Goal: Use online tool/utility

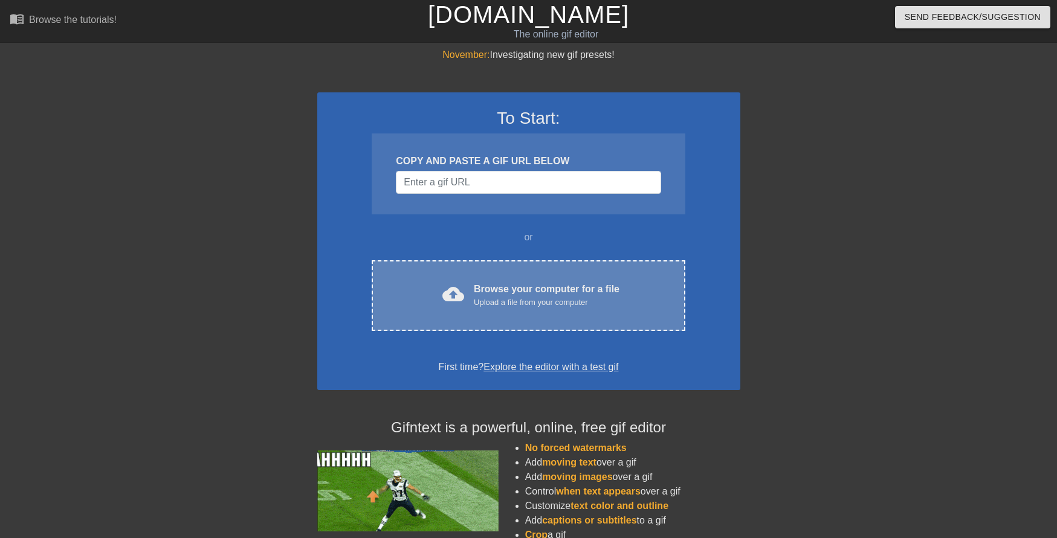
click at [518, 298] on div "Upload a file from your computer" at bounding box center [547, 303] width 146 height 12
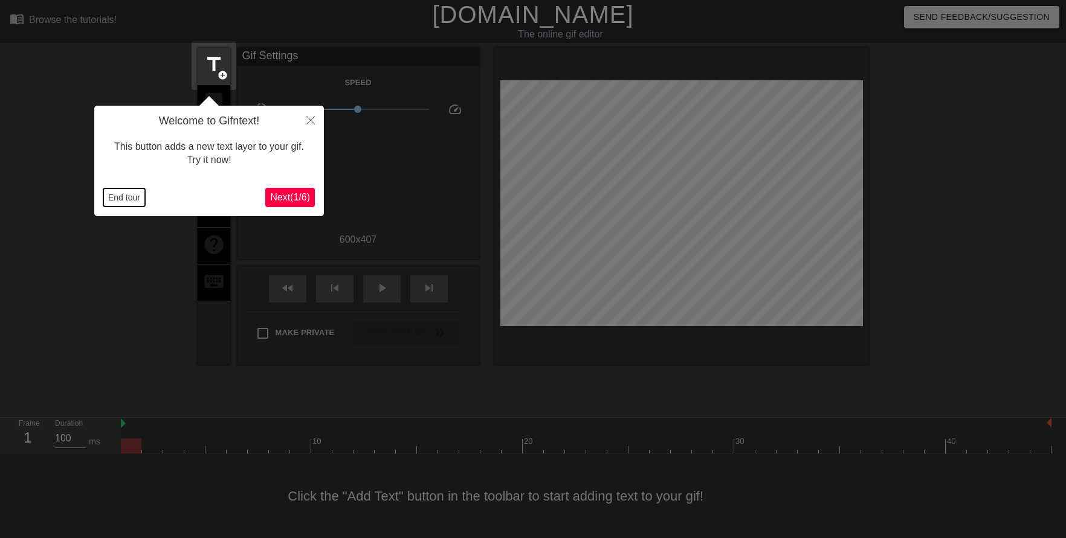
click at [123, 194] on button "End tour" at bounding box center [124, 198] width 42 height 18
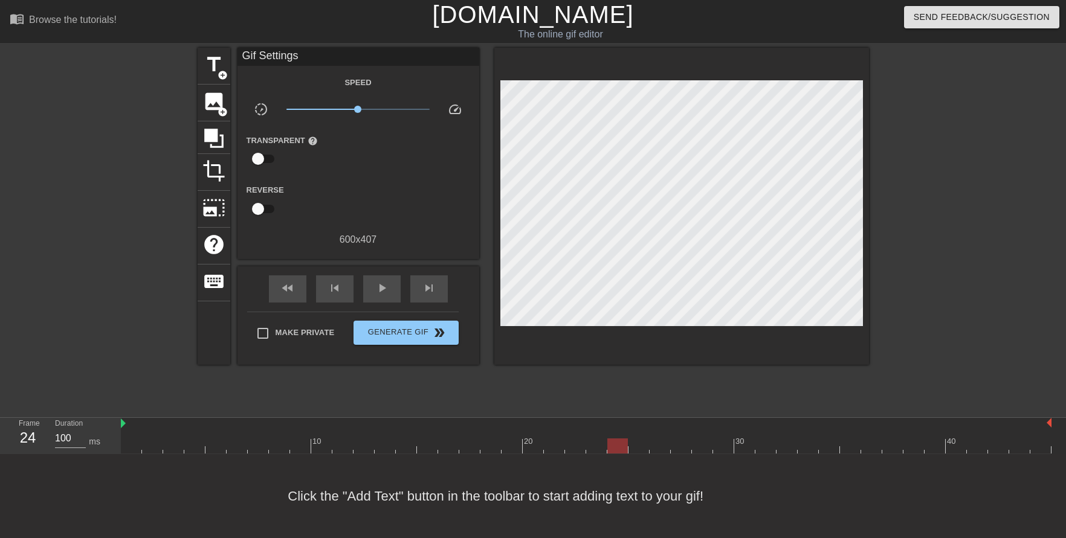
drag, startPoint x: 128, startPoint y: 445, endPoint x: 627, endPoint y: 448, distance: 498.5
click at [627, 448] on div at bounding box center [617, 446] width 21 height 15
click at [213, 60] on span "title" at bounding box center [213, 64] width 23 height 23
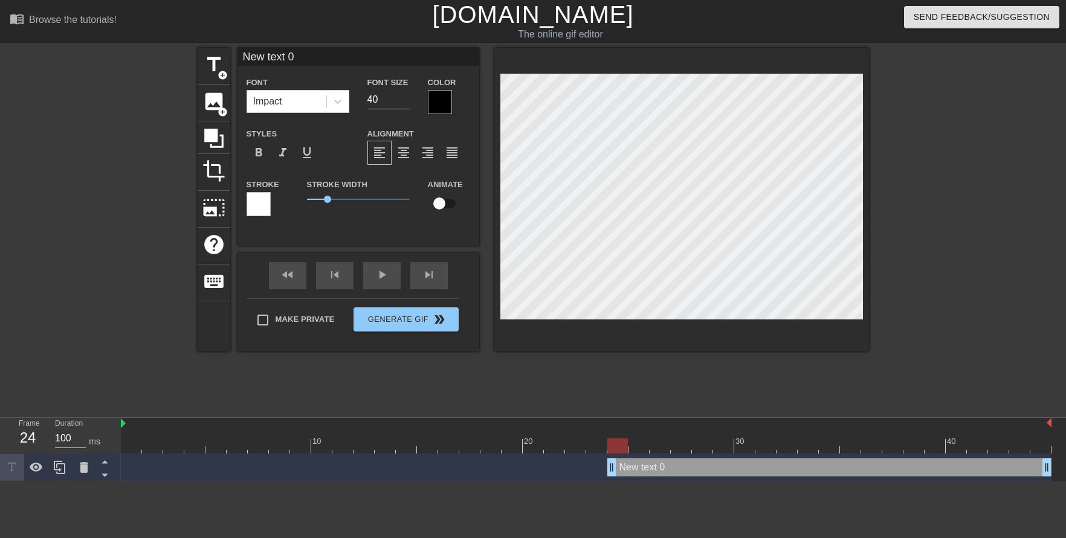
scroll to position [1, 2]
type input "H"
type textarea "H"
type input "HE"
type textarea "HE"
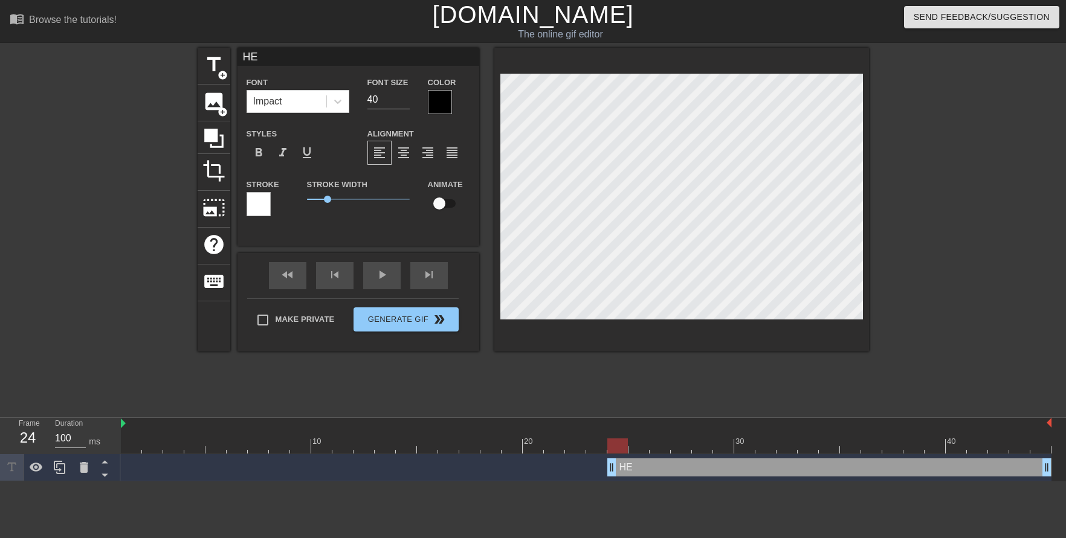
type input "HEA"
type textarea "HEA"
type input "HEAD"
type textarea "HEADI"
type input "HEADIN"
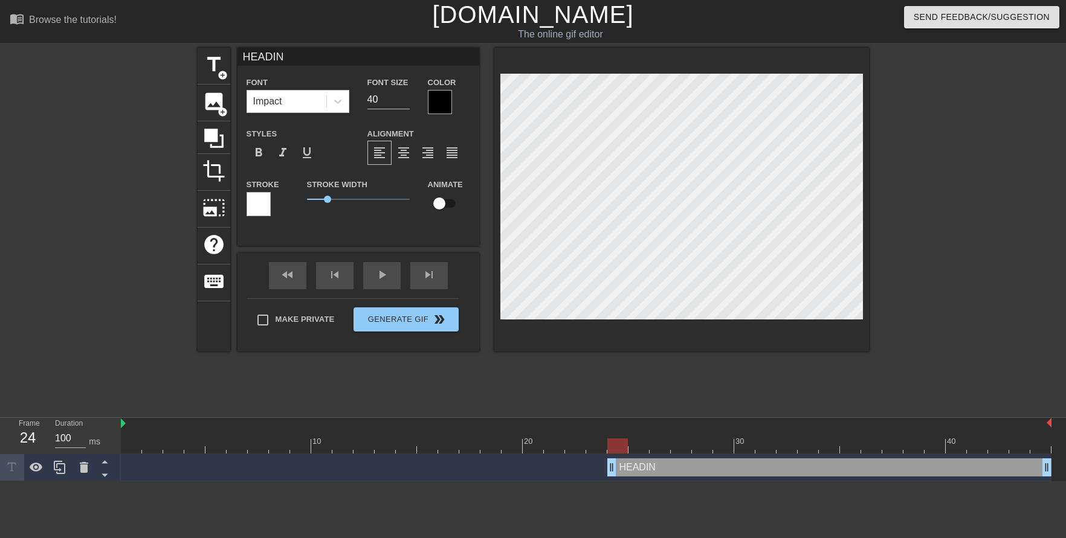
type textarea "HEADING"
type input "HEADING"
type textarea "HEADING"
type input "HEADING I"
type textarea "HEADING I"
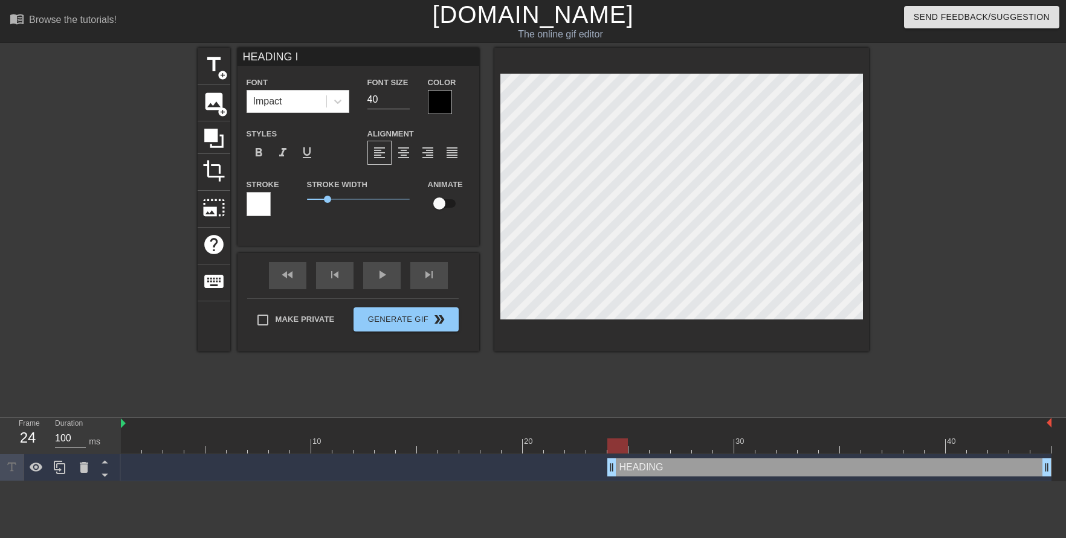
type input "HEADING IN"
type textarea "HEADING IN"
type input "HEADING INT"
type textarea "HEADING INTO"
type input "HEADING INTOP"
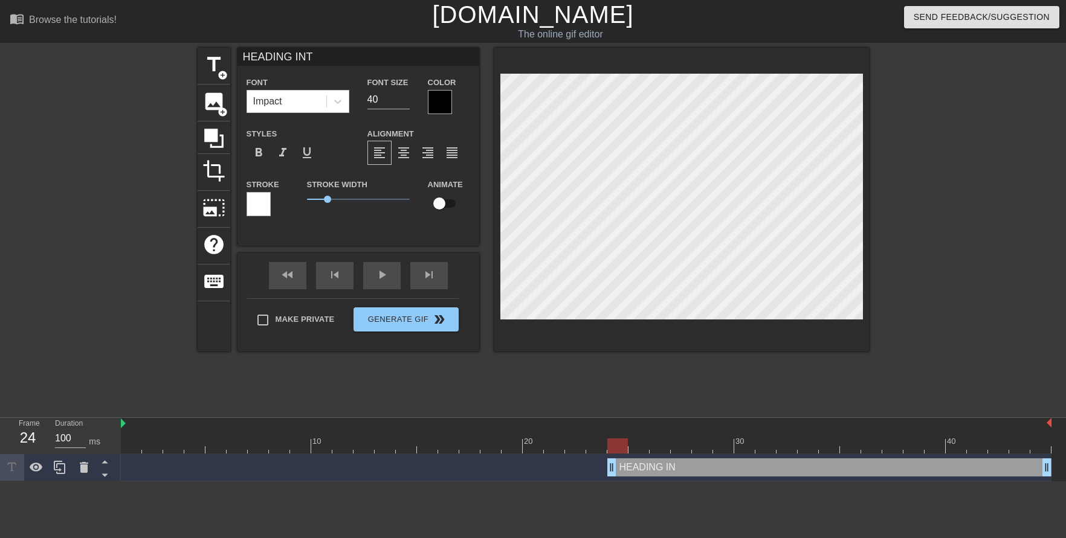
type textarea "HEADING INTOP"
type input "HEADING INTOP"
type textarea "HEADING INTOP"
type input "HEADING INTOP T"
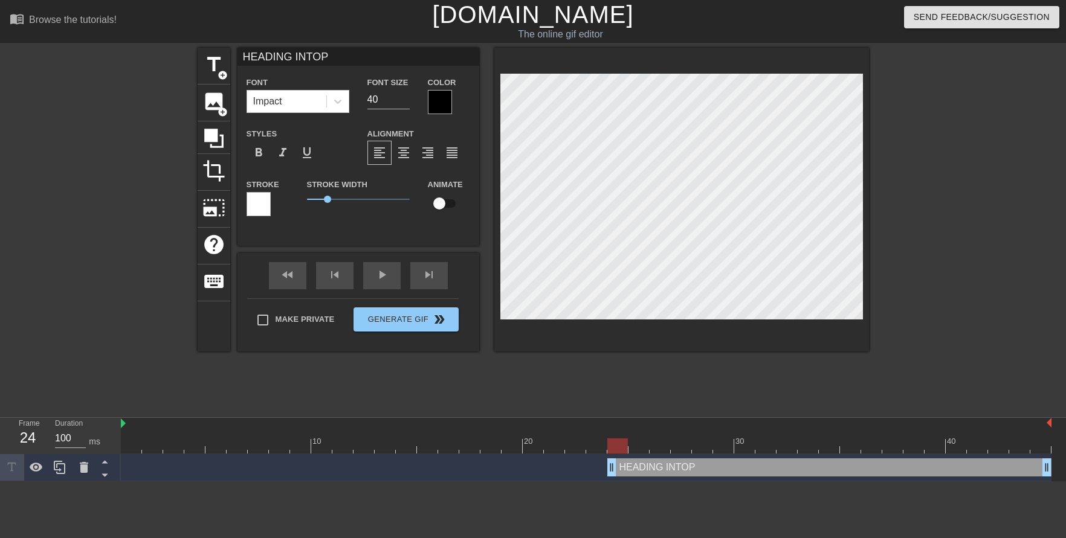
type textarea "HEADING INTOP T"
type input "HEADING INTOP"
type textarea "HEADING INTOP"
type input "HEADING INTOP"
type textarea "HEADING INTOP"
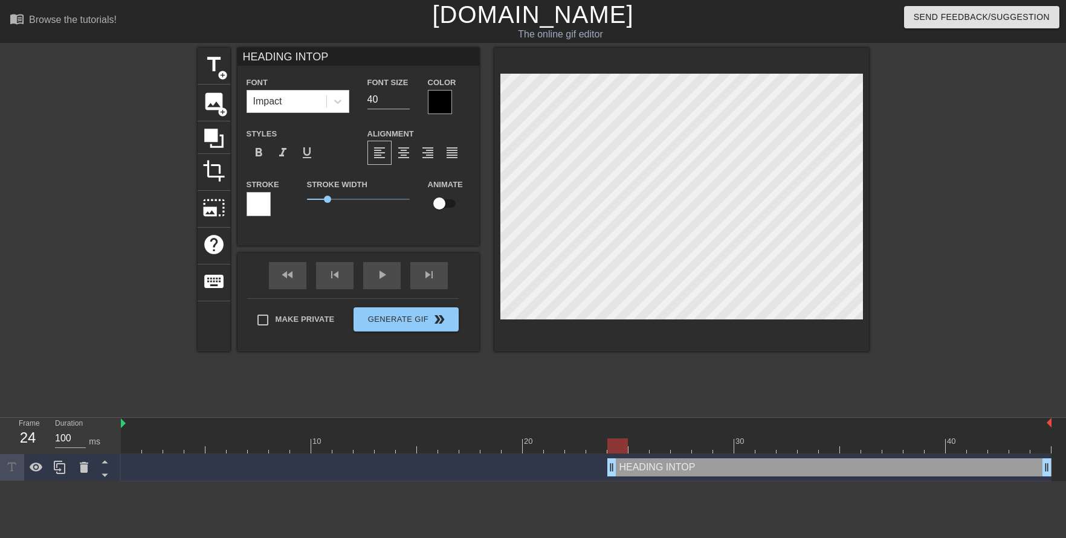
type input "HEADING INTO"
type textarea "HEADING INTO"
type input "HEADING INTO"
type textarea "HEADING INTO"
type input "HEADING INTO T"
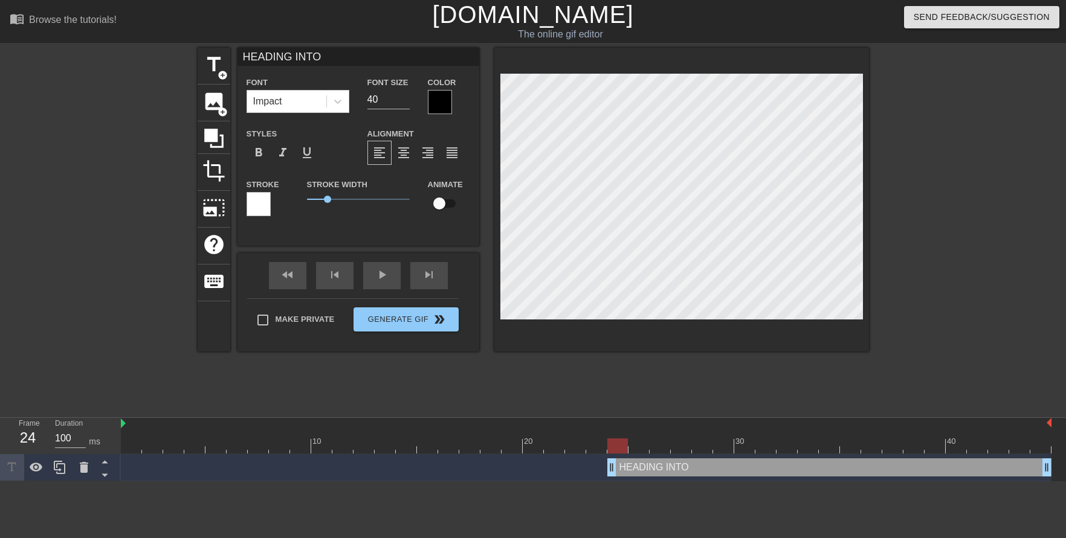
type textarea "HEADING INTO T"
type input "HEADING INTO TH"
type textarea "HEADING INTO THE"
type input "HEADING INTO THE"
type textarea "HEADING INTO THE"
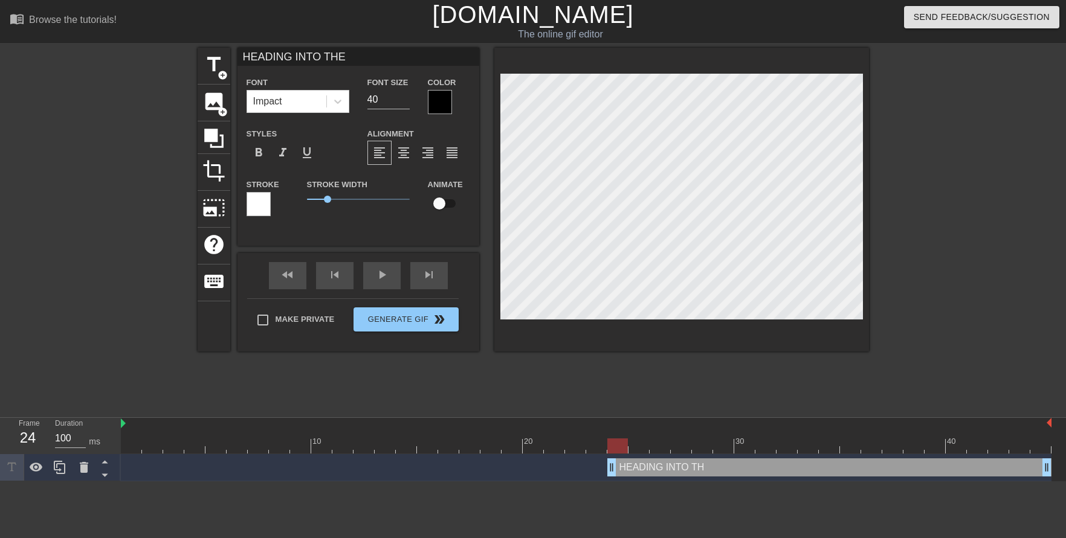
type input "HEADING INTO THE W"
type textarea "HEADING INTO THE W"
type input "HEADING INTO THE WE"
type textarea "HEADING INTO THE WE"
type input "HEADING INTO THE WEE"
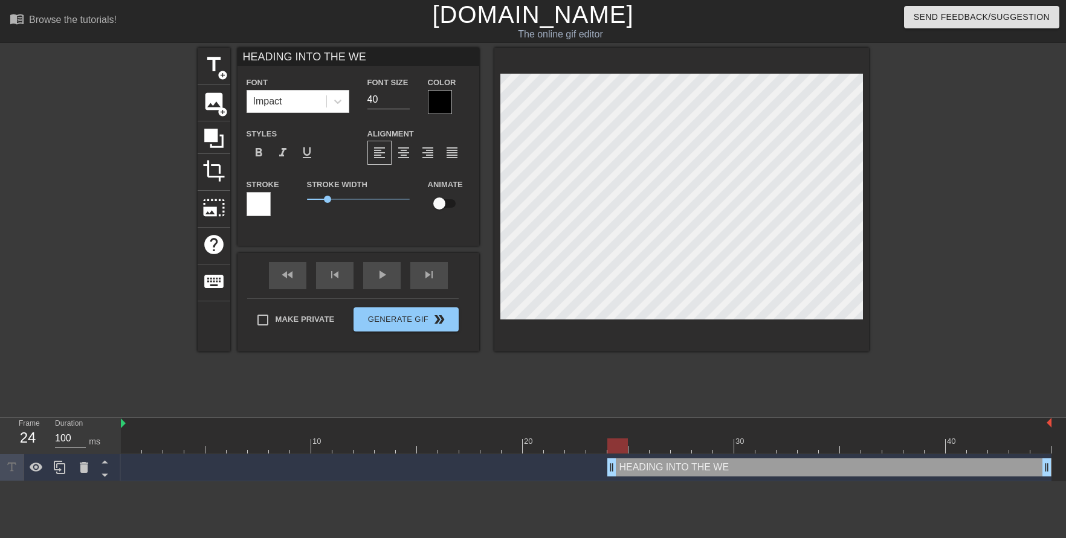
type textarea "HEADING INTO THE WEE"
type input "HEADING INTO THE WEEK"
type textarea "HEADING INTO THE WEEK"
type input "HEADING INTO THE WEEKE"
type textarea "HEADING INTO THE WEEKE"
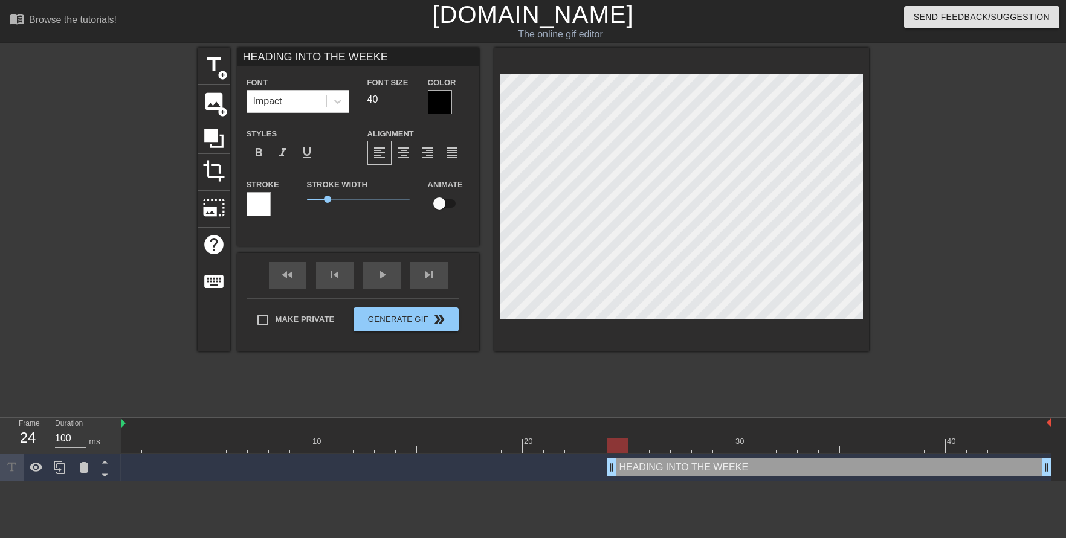
type input "HEADING INTO THE WEEKEN"
type textarea "HEADING INTO THE WEEKEN"
type input "HEADING INTO THE WEEKEND"
type textarea "HEADING INTO THE WEEKEND"
type input "HEADING INTO THE WEEKEND"
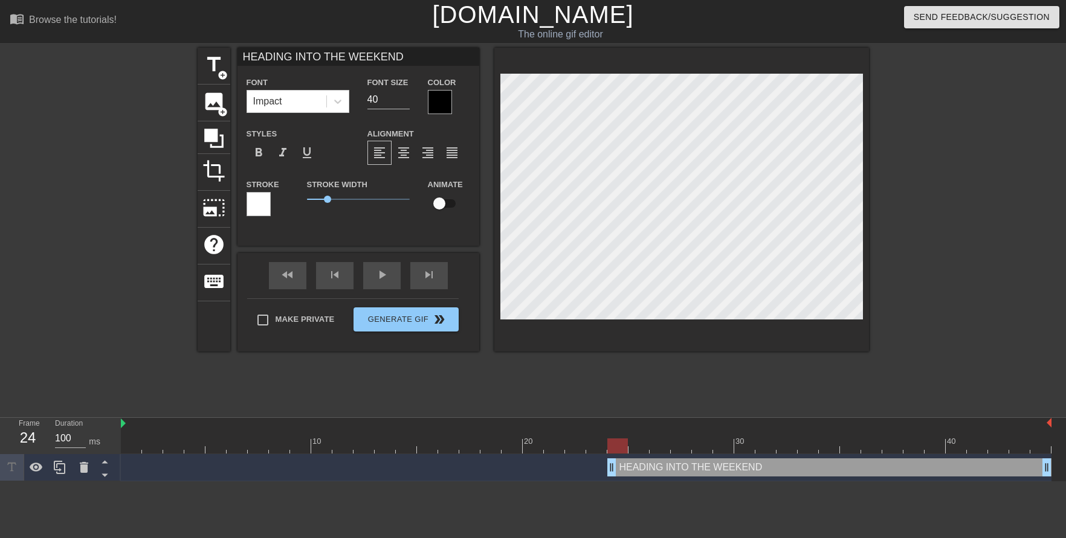
type textarea "HEADING INTO THE WEEKEND"
type input "HEADING INTO THE WEEKEND L"
type textarea "HEADING INTO THE WEEKEND L"
type input "HEADING INTO THE WEEKEND LI"
type textarea "HEADING INTO THE WEEKEND LI"
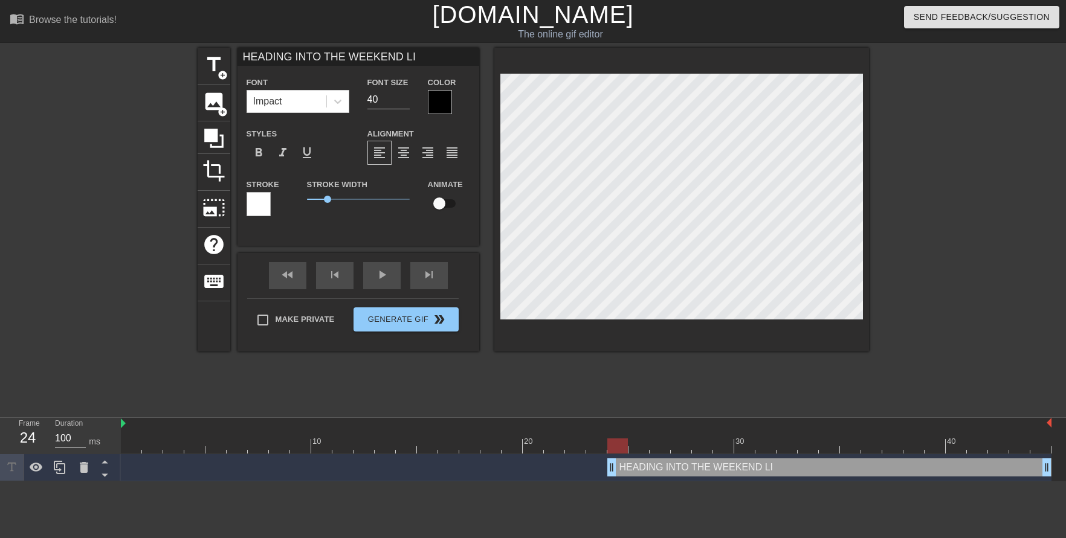
type input "HEADING INTO THE WEEKEND LIJ"
type textarea "HEADING INTO THE WEEKEND LIJ"
type input "HEADING INTO THE WEEKEND LIJL"
type textarea "HEADING INTO THE WEEKEND LIJL"
type input "HEADING INTO THE WEEKEND LIJLK"
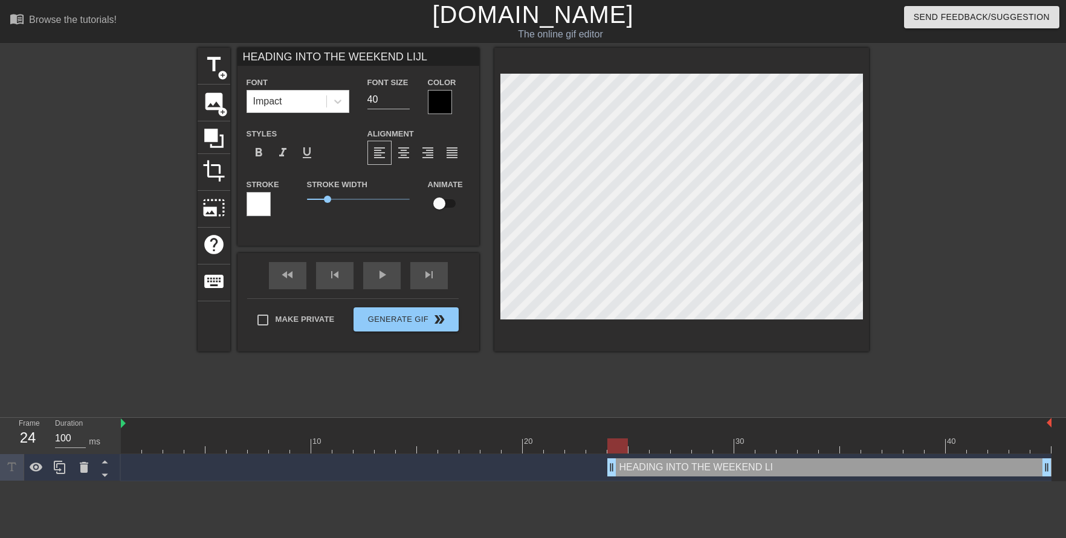
type textarea "HEADING INTO THE WEEKEND LIJLK"
type input "HEADING INTO THE WEEKEND LIJL"
type textarea "HEADING INTO THE WEEKEND LIJL"
type input "HEADING INTO THE WEEKEND LIJ"
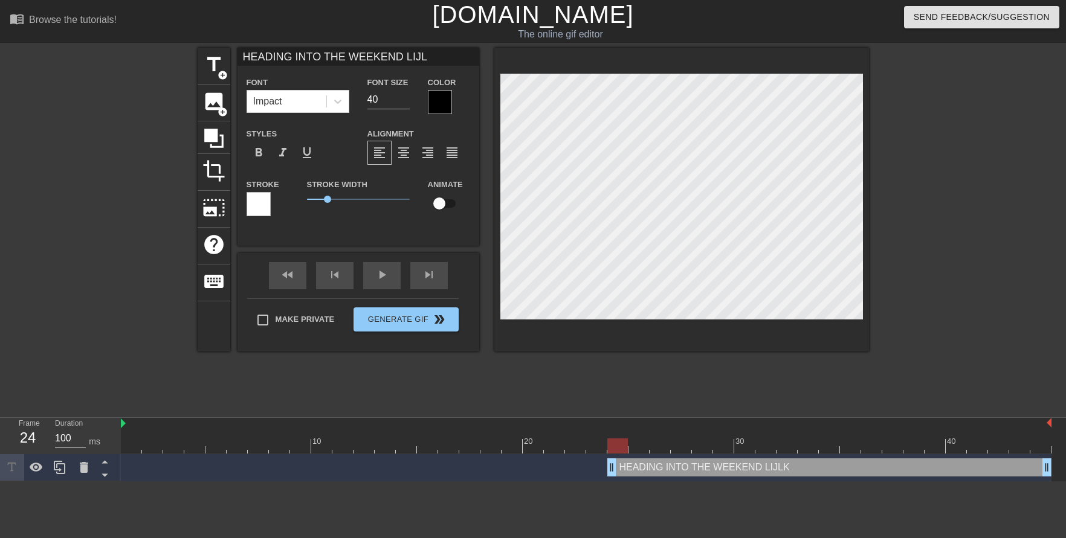
type textarea "HEADING INTO THE WEEKEND LIJ"
type input "HEADING INTO THE WEEKEND LI"
type textarea "HEADING INTO THE WEEKEND LI"
type input "HEADING INTO THE WEEKEND LIK"
type textarea "HEADING INTO THE WEEKEND LIK"
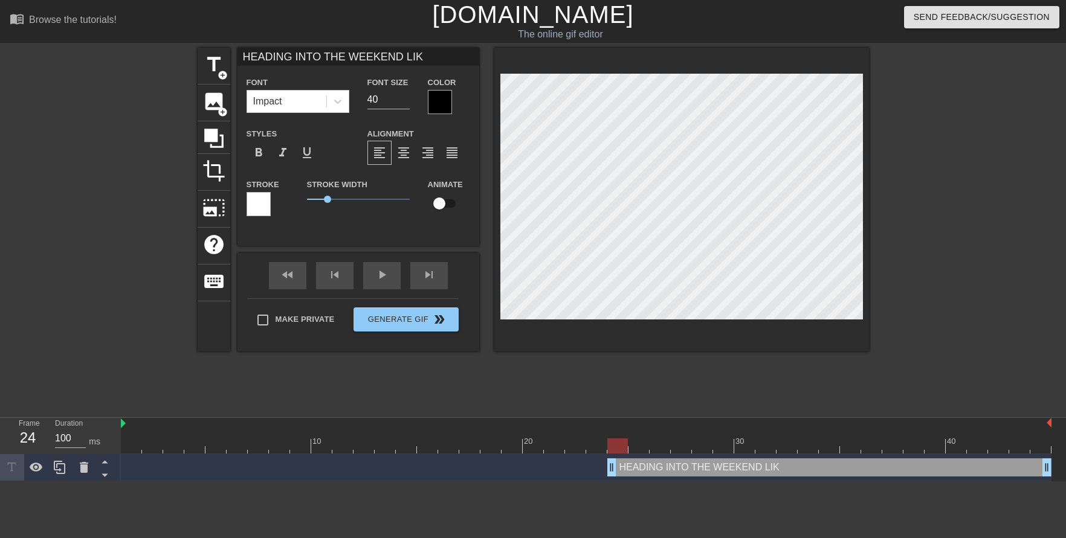
type input "HEADING INTO THE WEEKEND LIKE"
type textarea "HEADING INTO THE WEEKEND LIKE"
type input "HEADING INTO THE WEEKEND LIKE."
type textarea "HEADING INTO THE WEEKEND LIKE."
type input "HEADING INTO THE WEEKEND LIKE.."
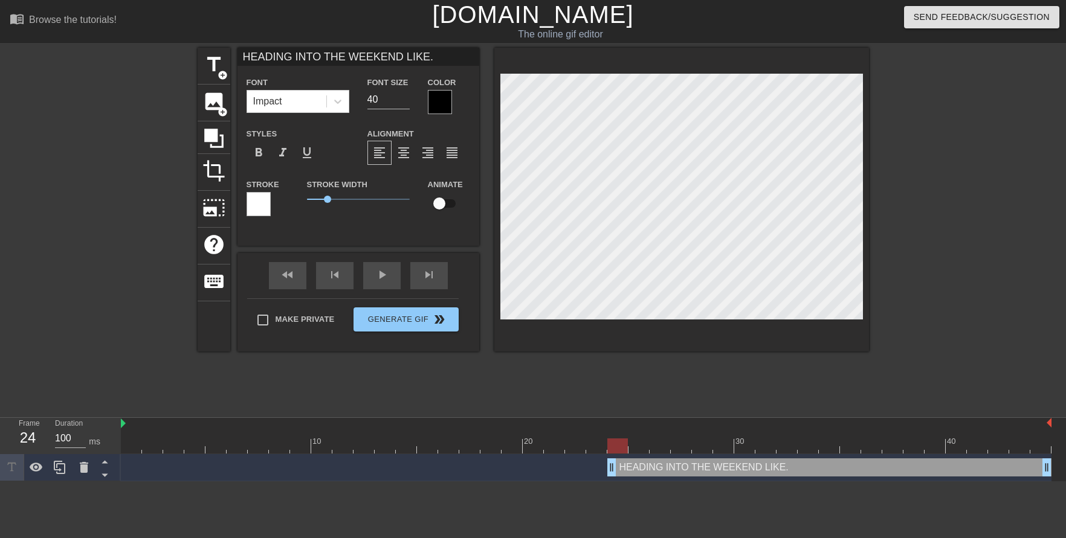
type textarea "HEADING INTO THE WEEKEND LIKE.."
type input "HEADING INTO THE WEEKEND LIKE..."
type textarea "HEADING INTO THE WEEKEND LIKE..."
click at [387, 280] on span "play_arrow" at bounding box center [382, 275] width 15 height 15
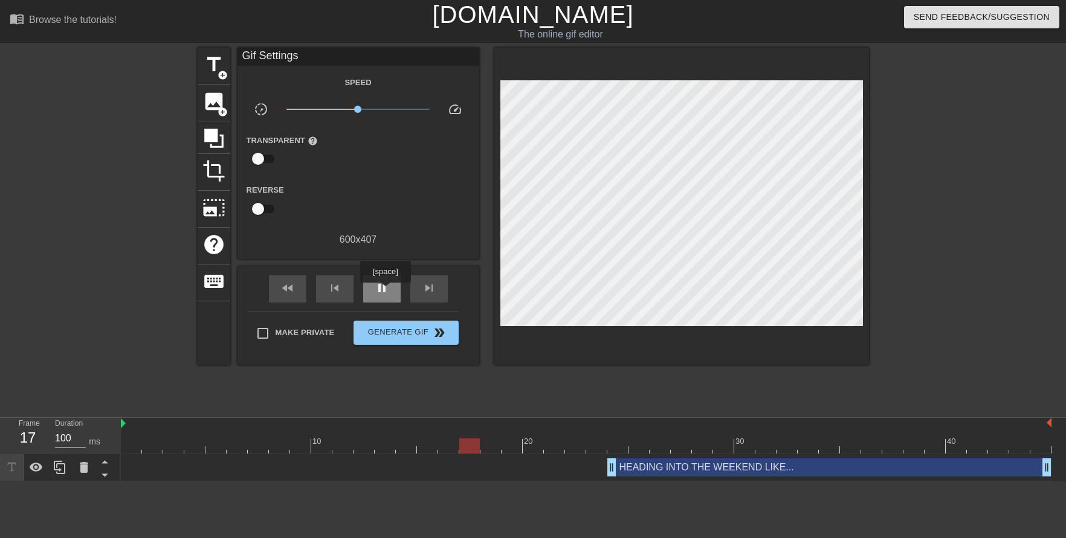
click at [385, 291] on span "pause" at bounding box center [382, 288] width 15 height 15
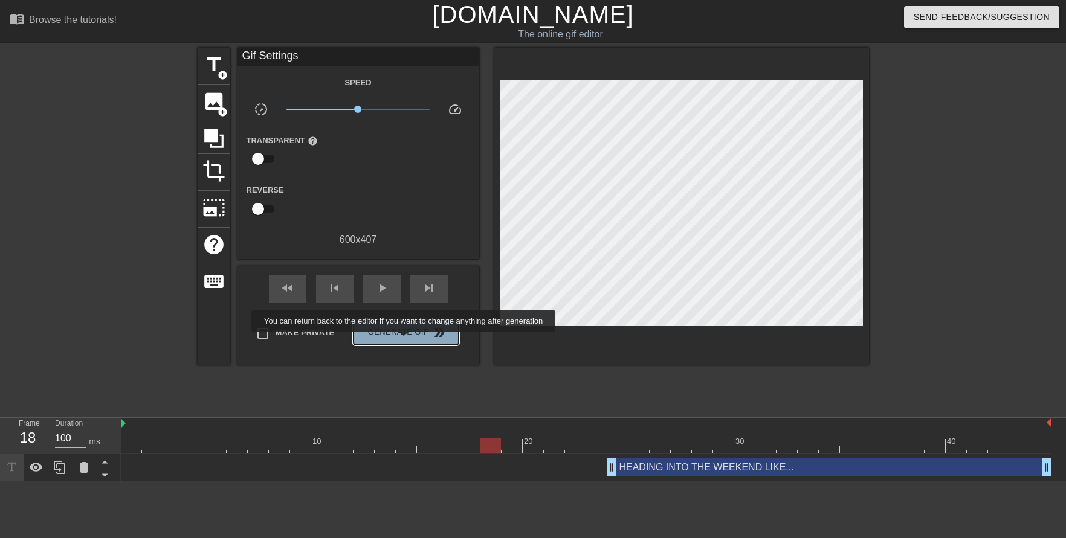
click at [405, 341] on button "Generate Gif double_arrow" at bounding box center [405, 333] width 105 height 24
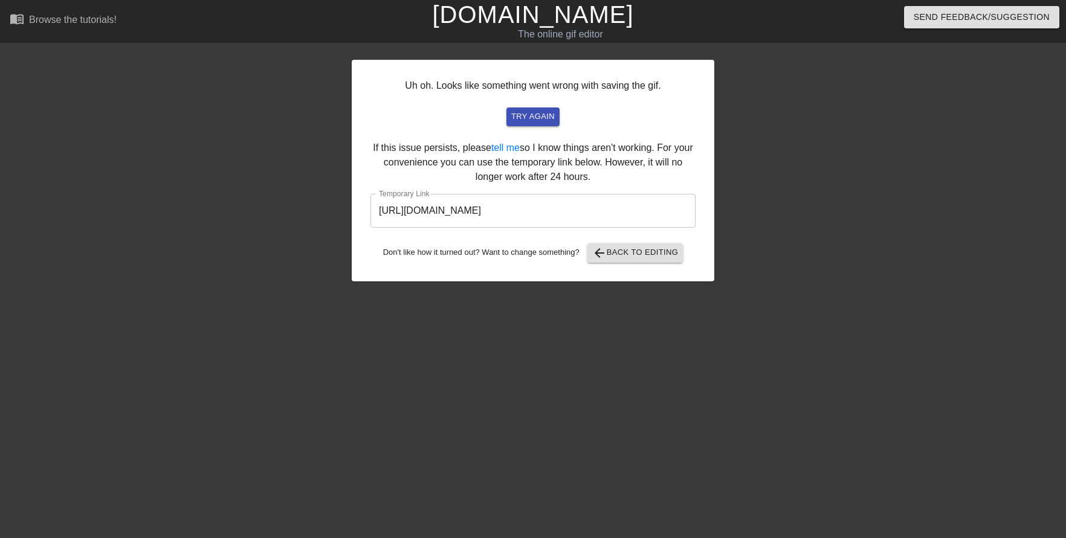
click at [640, 215] on input "[URL][DOMAIN_NAME]" at bounding box center [532, 211] width 325 height 34
drag, startPoint x: 639, startPoint y: 211, endPoint x: 337, endPoint y: 219, distance: 302.8
click at [337, 219] on div "Uh oh. Looks like something went wrong with saving the gif. try again If this i…" at bounding box center [533, 229] width 1066 height 363
